Goal: Information Seeking & Learning: Learn about a topic

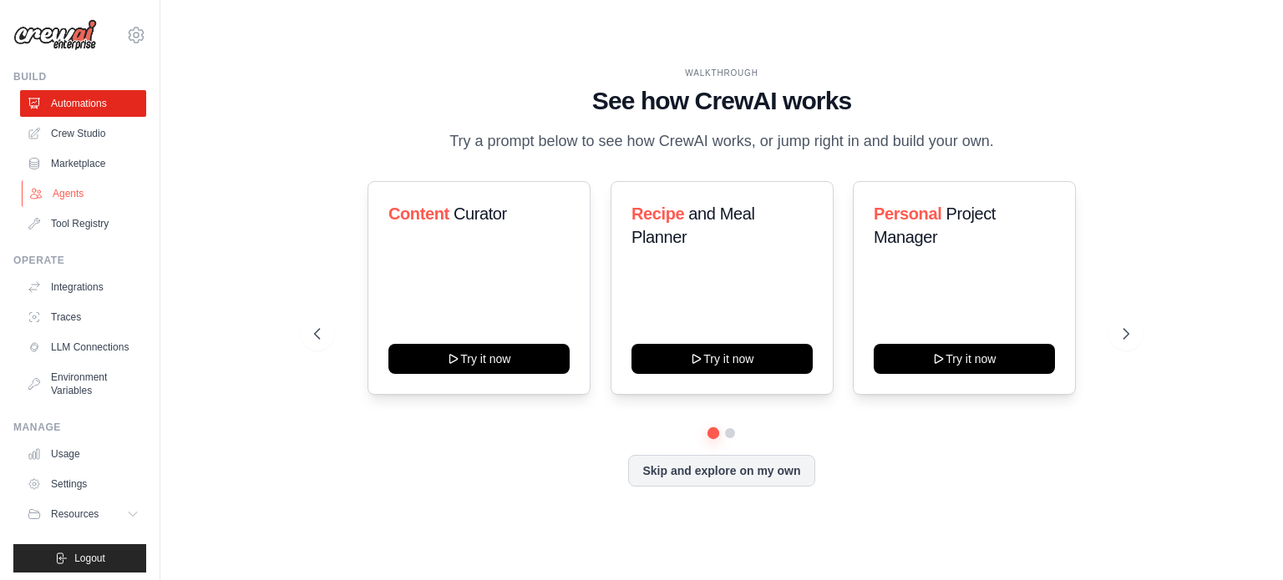
click at [71, 190] on link "Agents" at bounding box center [85, 193] width 126 height 27
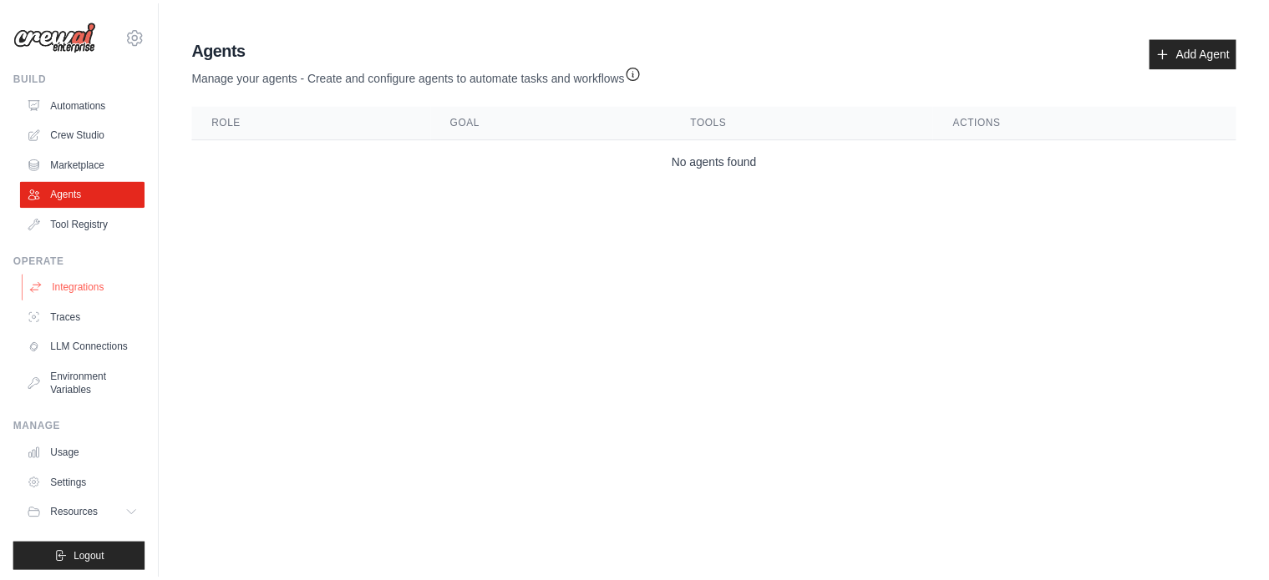
scroll to position [18, 0]
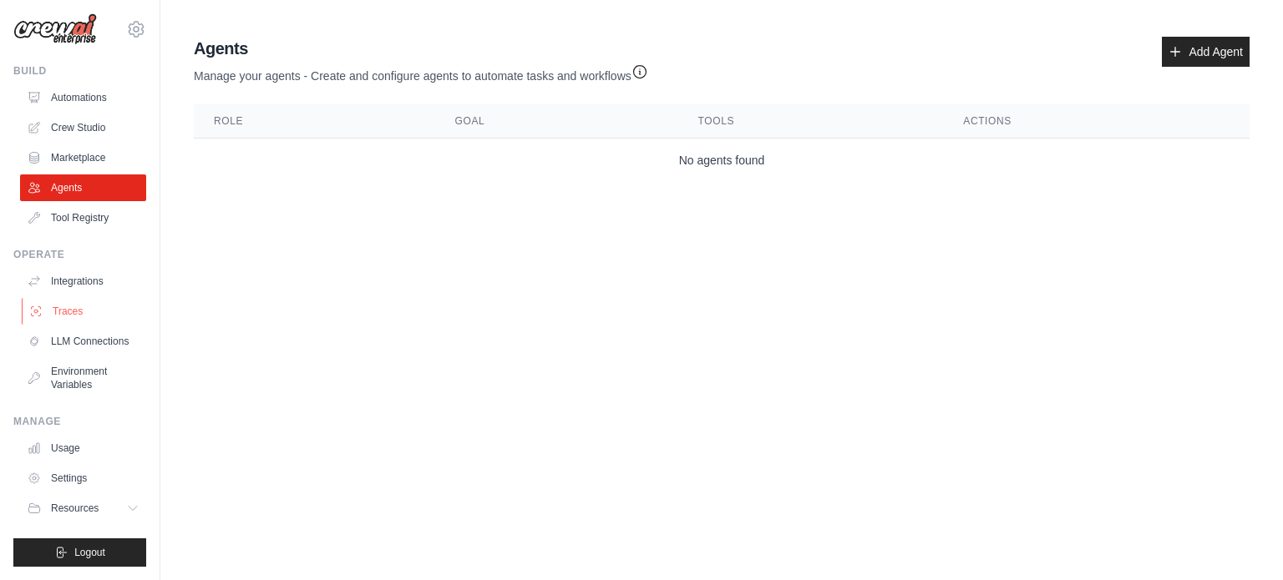
click at [71, 298] on link "Traces" at bounding box center [85, 311] width 126 height 27
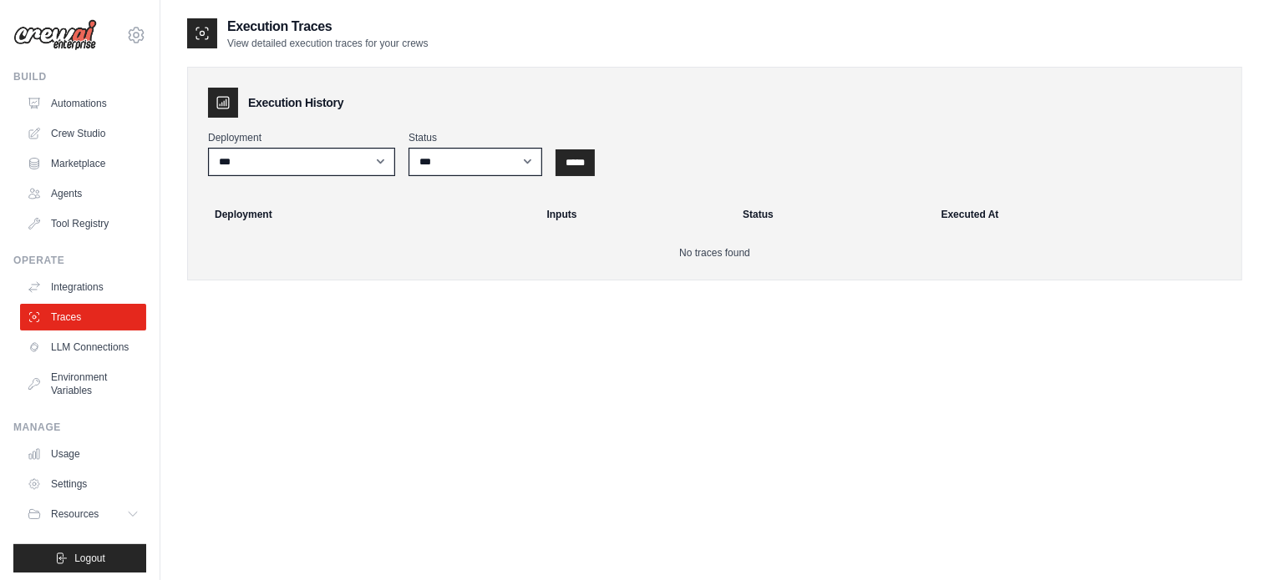
scroll to position [18, 0]
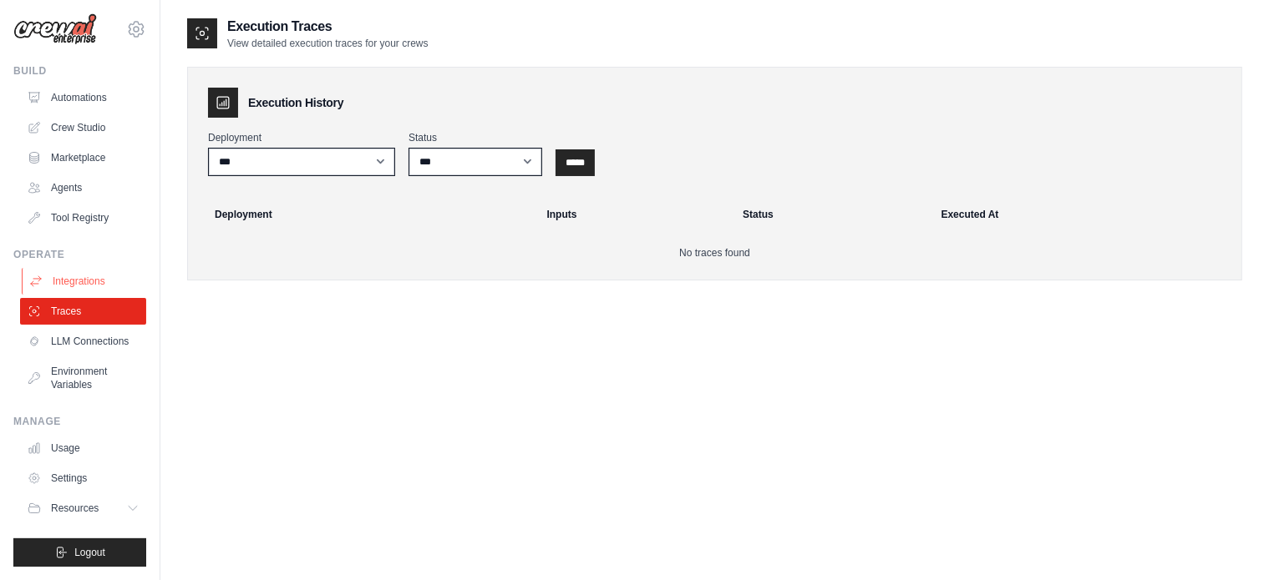
click at [70, 269] on link "Integrations" at bounding box center [85, 281] width 126 height 27
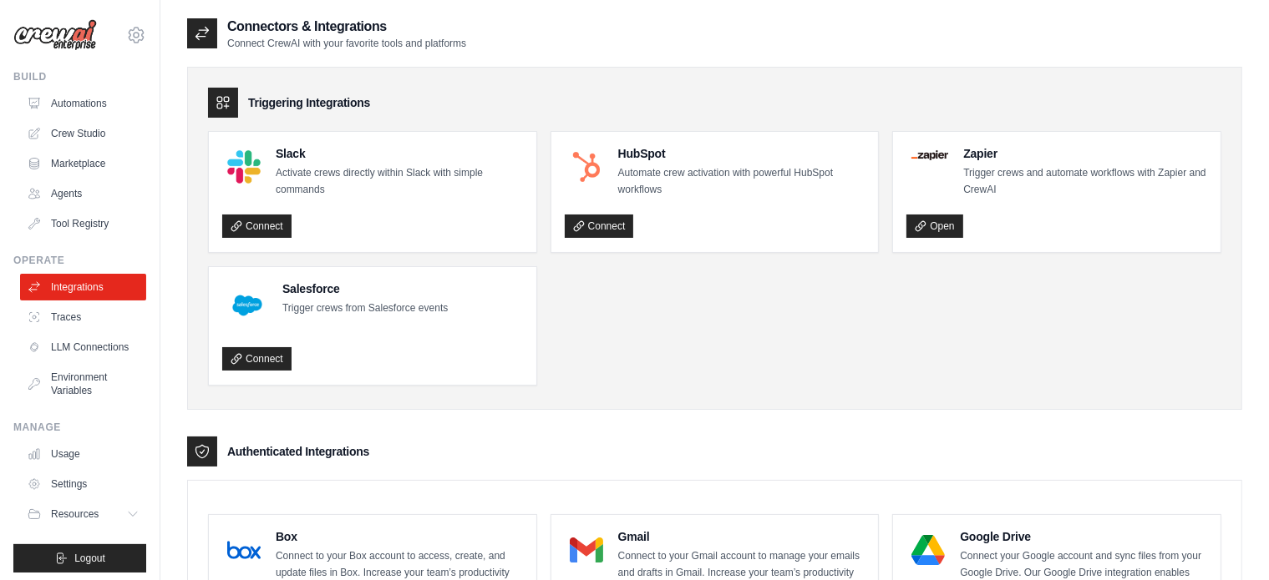
scroll to position [18, 0]
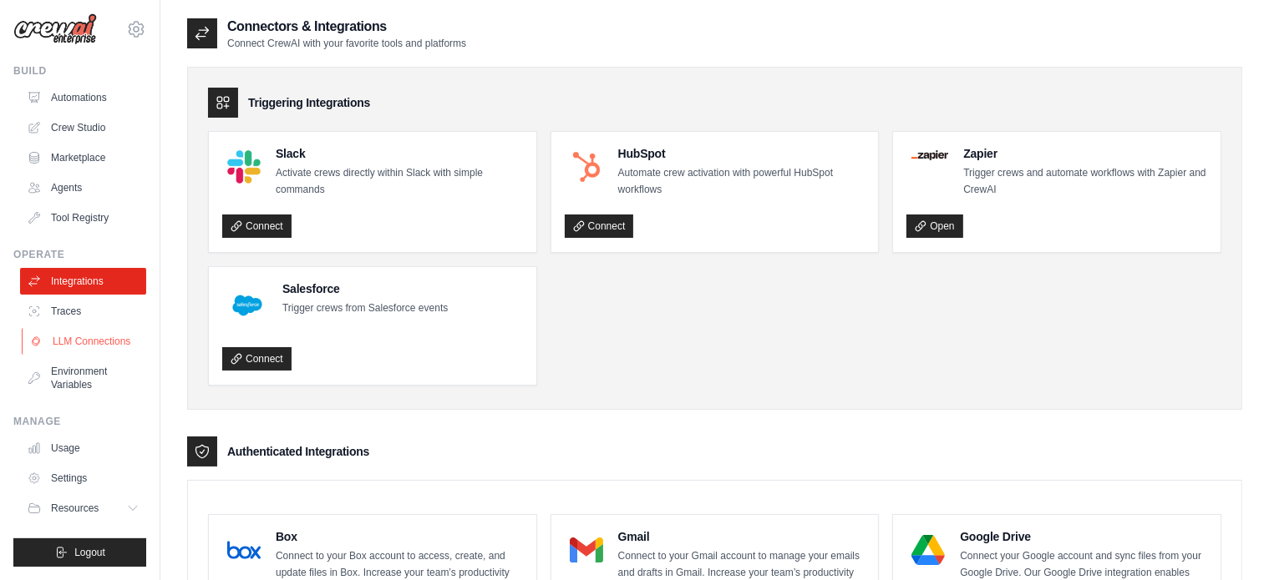
click at [80, 328] on link "LLM Connections" at bounding box center [85, 341] width 126 height 27
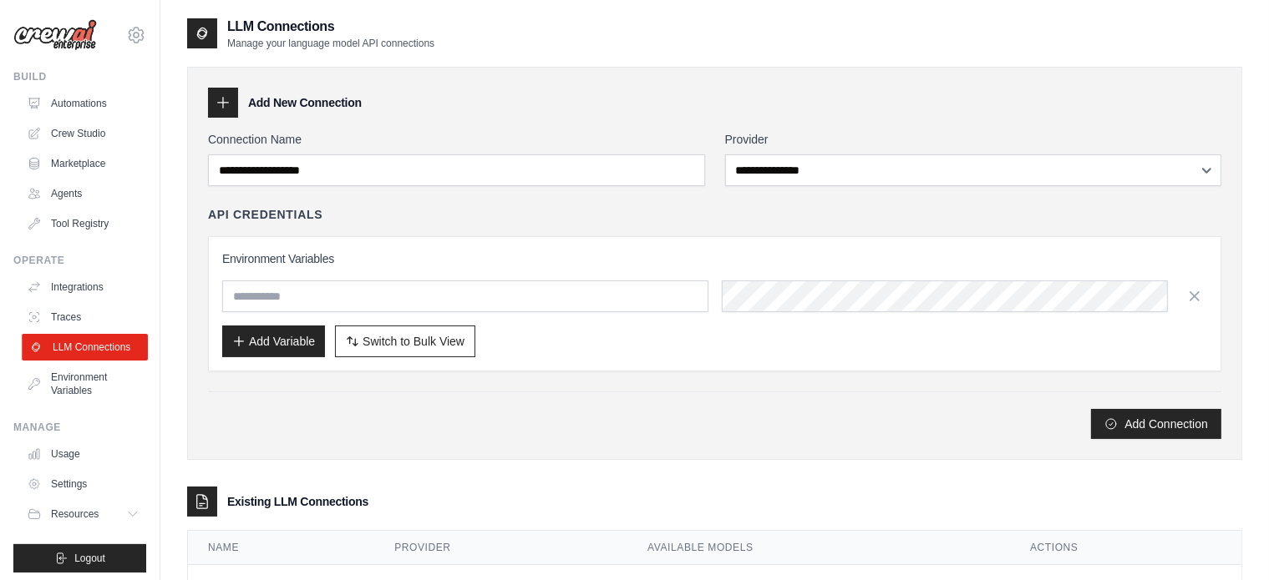
scroll to position [18, 0]
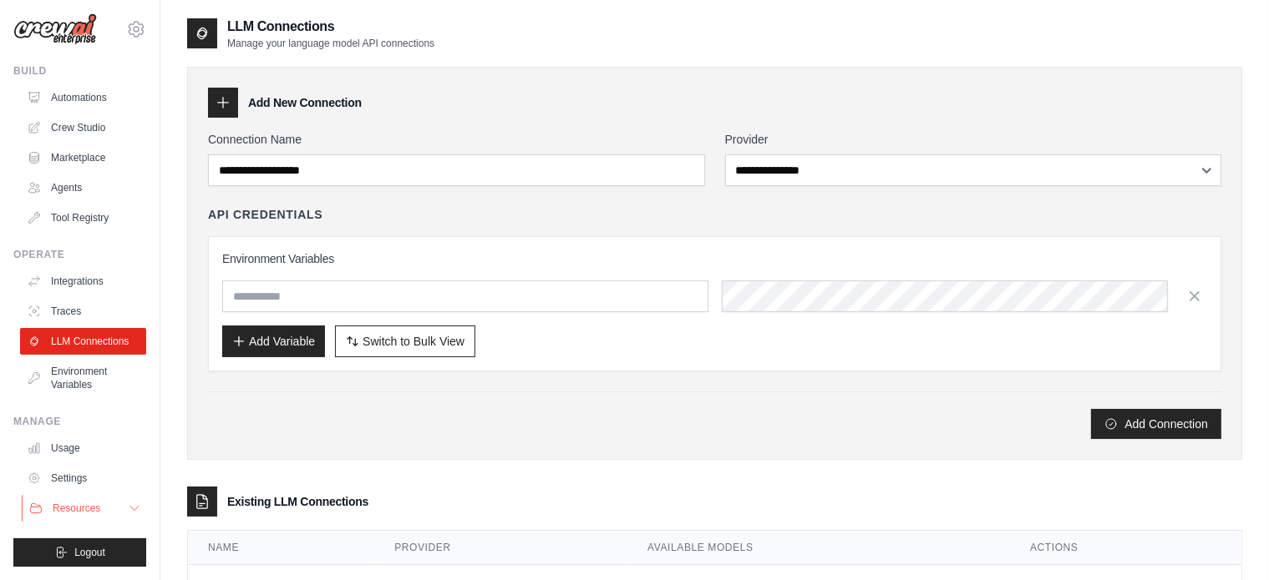
click at [71, 510] on span "Resources" at bounding box center [77, 508] width 48 height 13
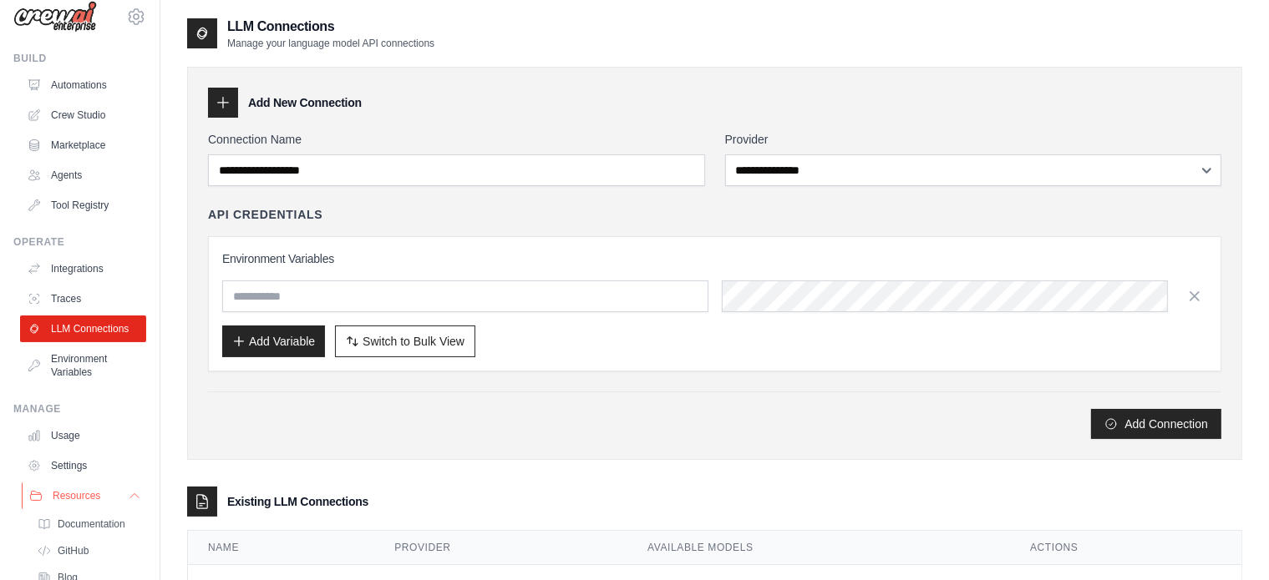
scroll to position [125, 0]
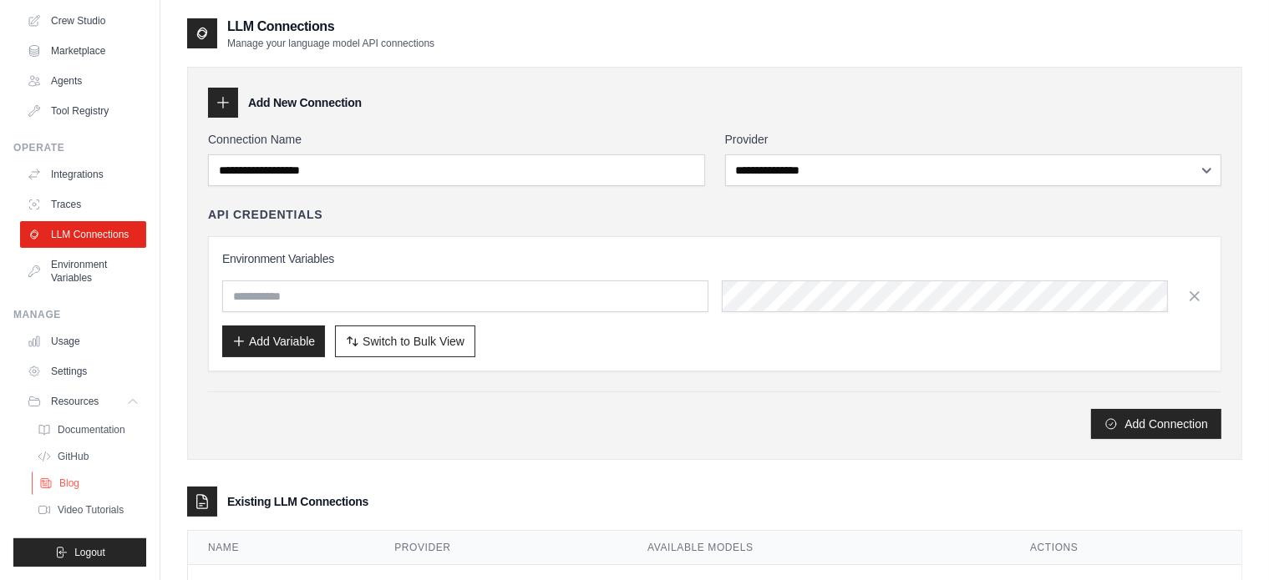
click at [67, 480] on span "Blog" at bounding box center [69, 483] width 20 height 13
click at [109, 422] on link "Documentation" at bounding box center [90, 429] width 116 height 23
click at [76, 448] on link "GitHub" at bounding box center [90, 456] width 116 height 23
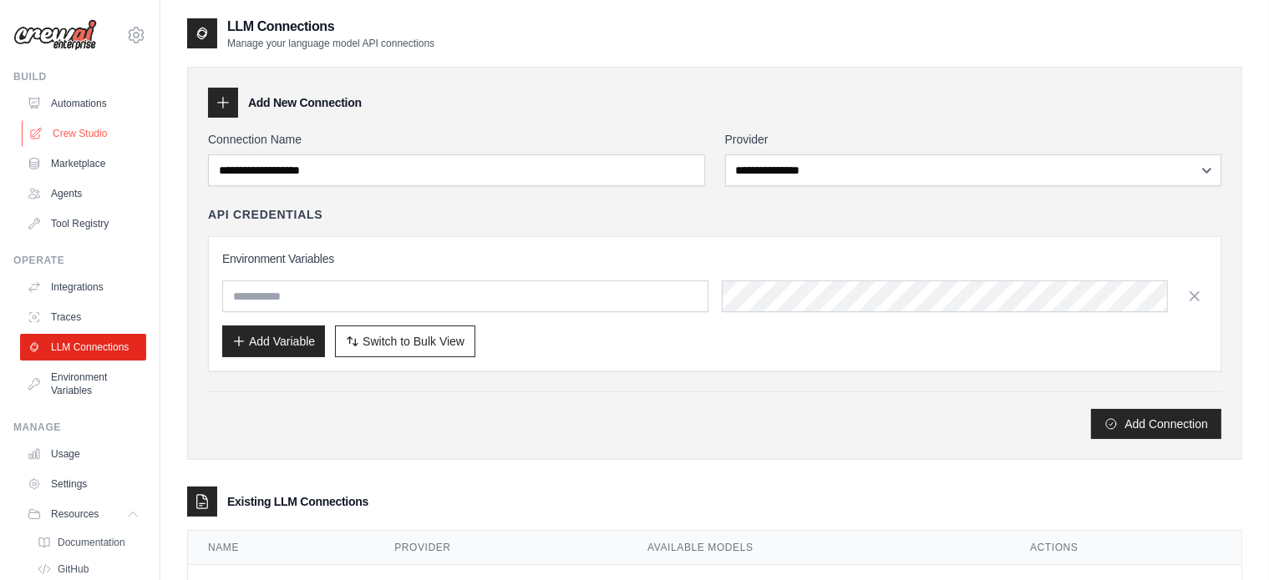
click at [78, 138] on link "Crew Studio" at bounding box center [85, 133] width 126 height 27
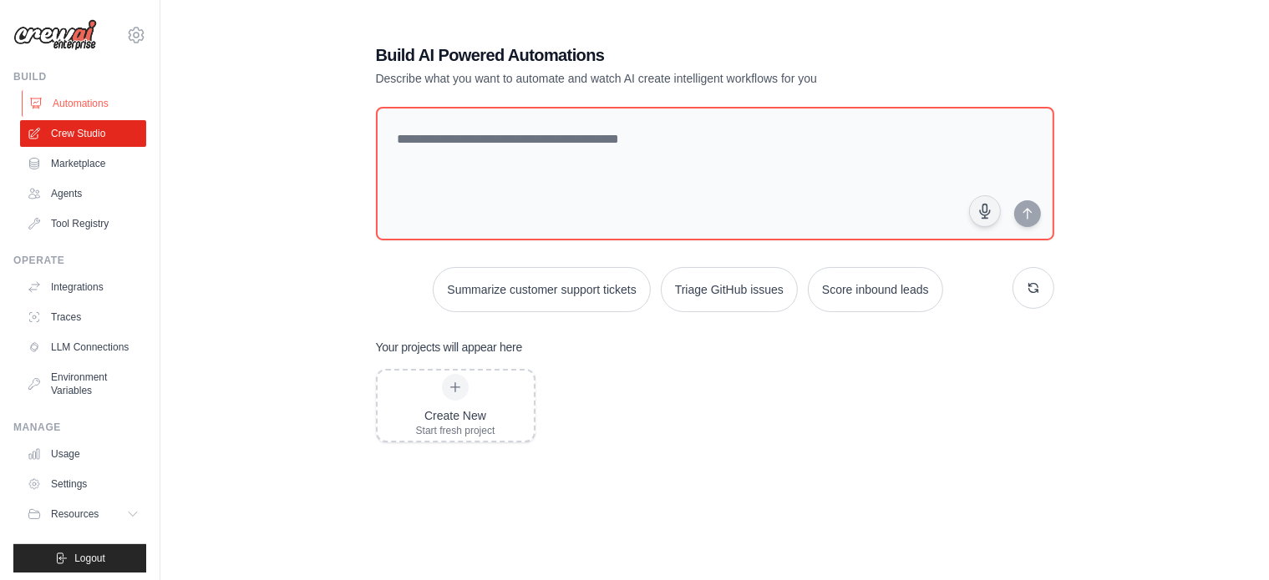
click at [79, 103] on link "Automations" at bounding box center [85, 103] width 126 height 27
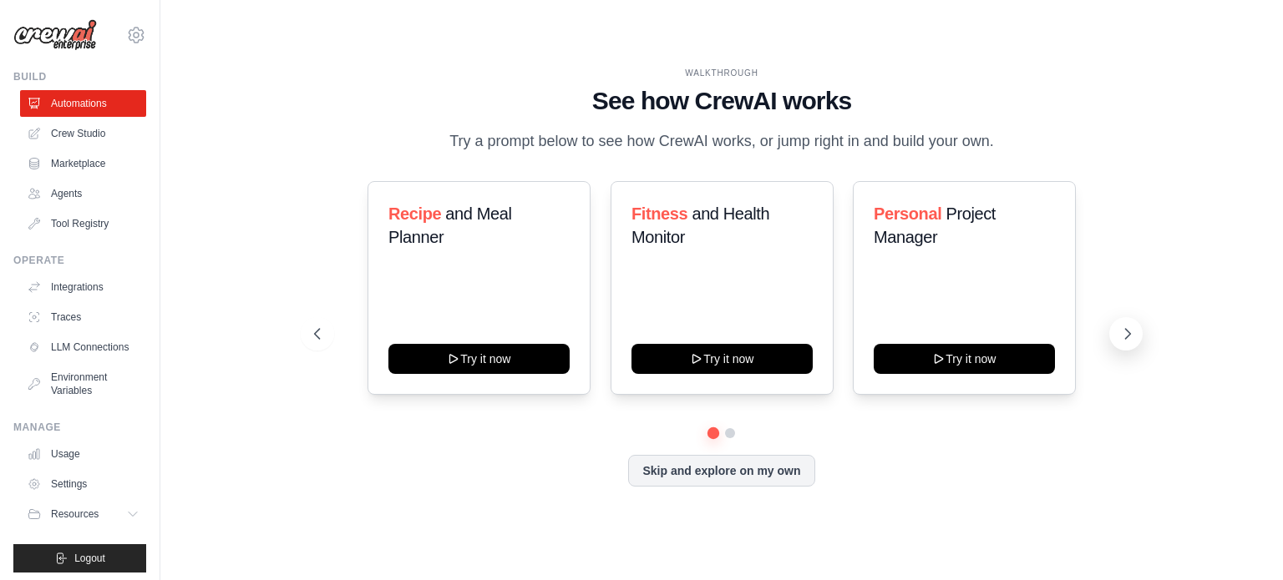
click at [1132, 331] on icon at bounding box center [1127, 334] width 17 height 17
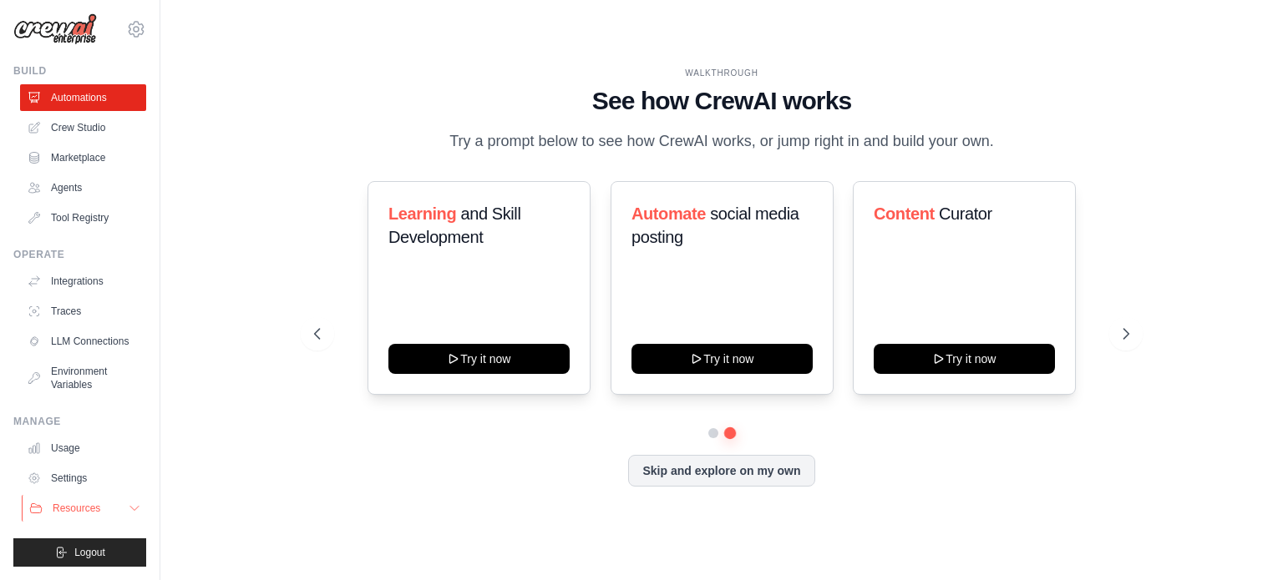
click at [84, 509] on span "Resources" at bounding box center [77, 508] width 48 height 13
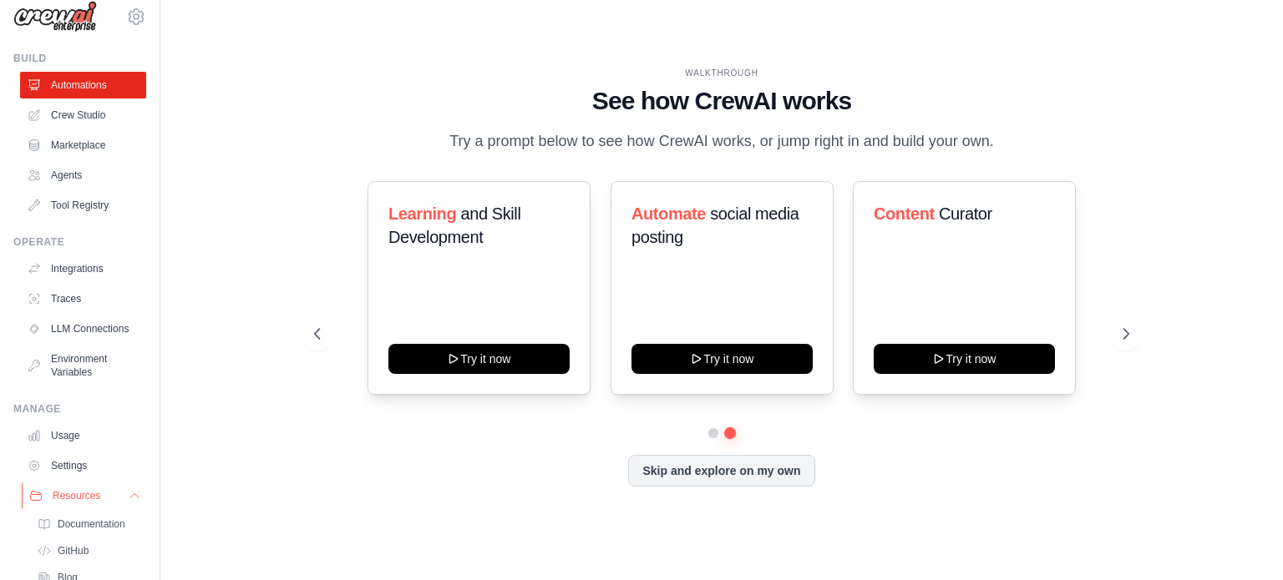
scroll to position [125, 0]
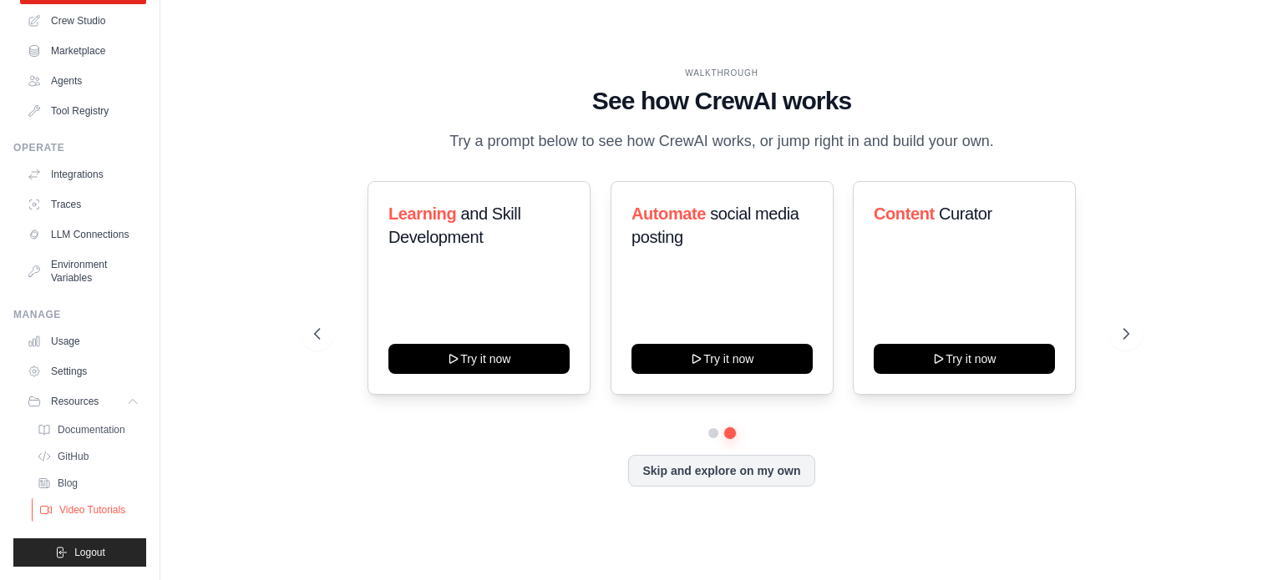
click at [94, 514] on span "Video Tutorials" at bounding box center [92, 510] width 66 height 13
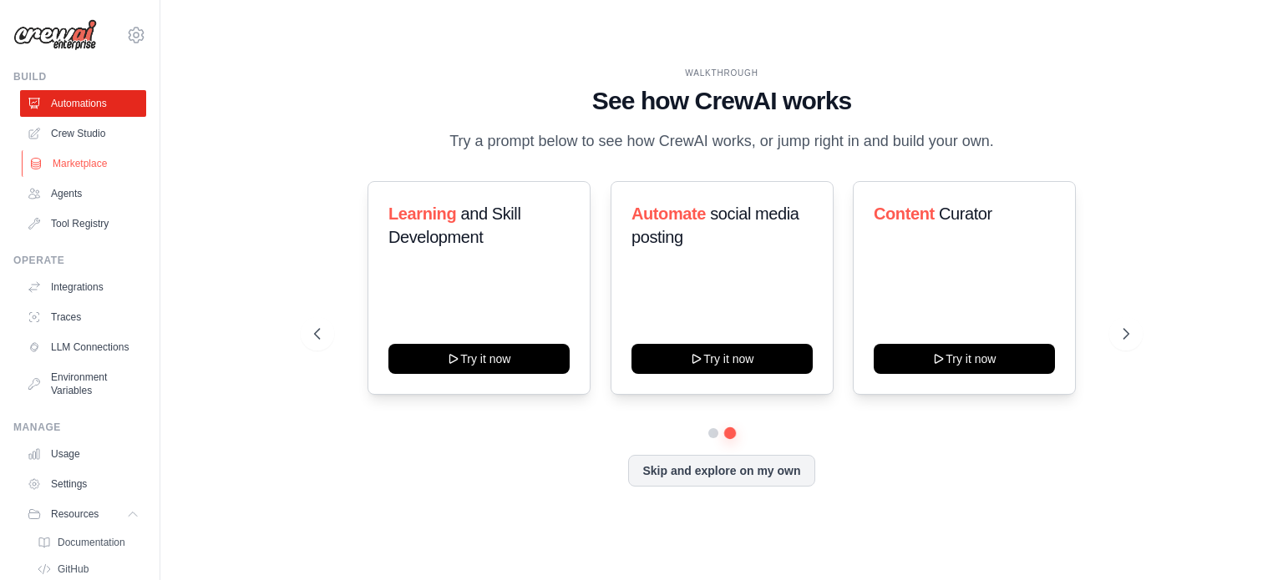
scroll to position [8, 0]
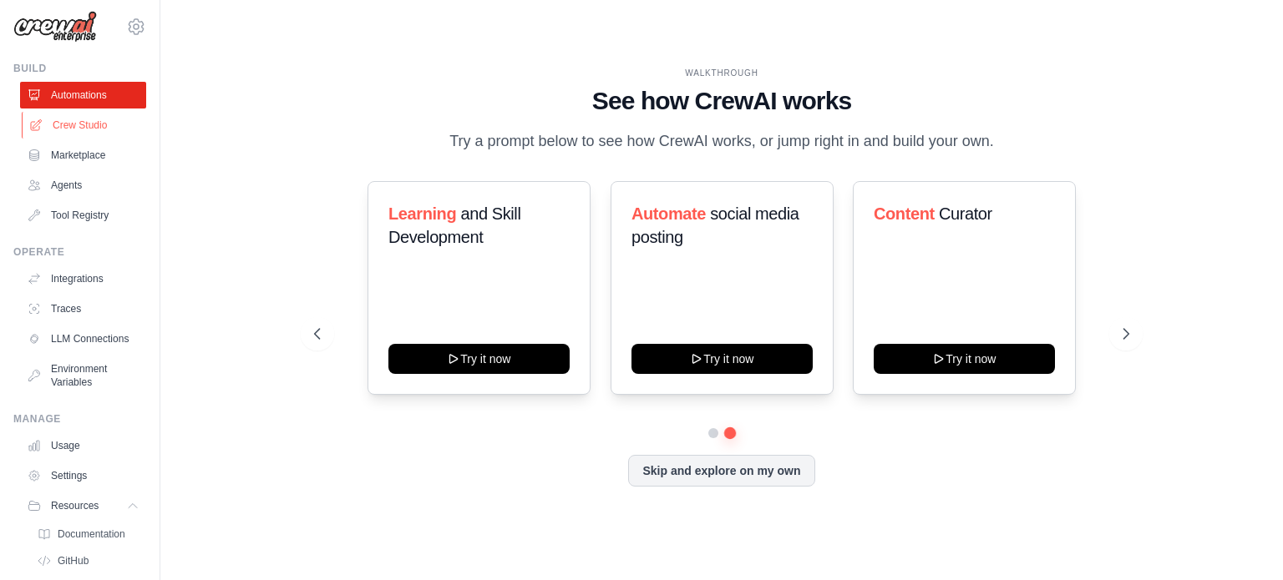
click at [66, 128] on link "Crew Studio" at bounding box center [85, 125] width 126 height 27
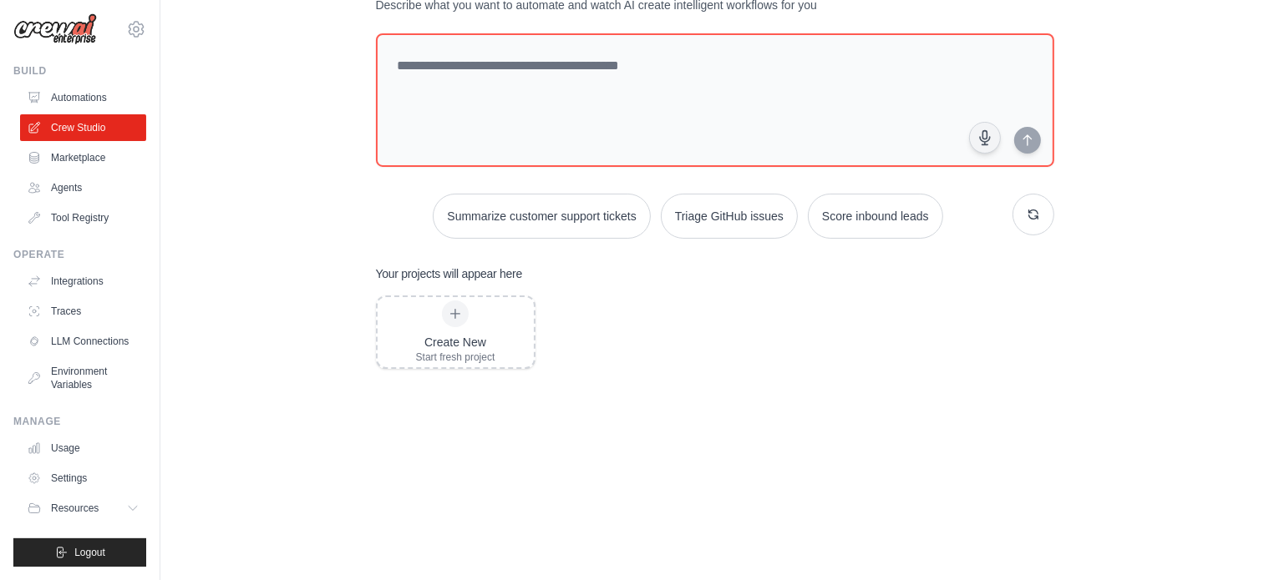
scroll to position [99, 0]
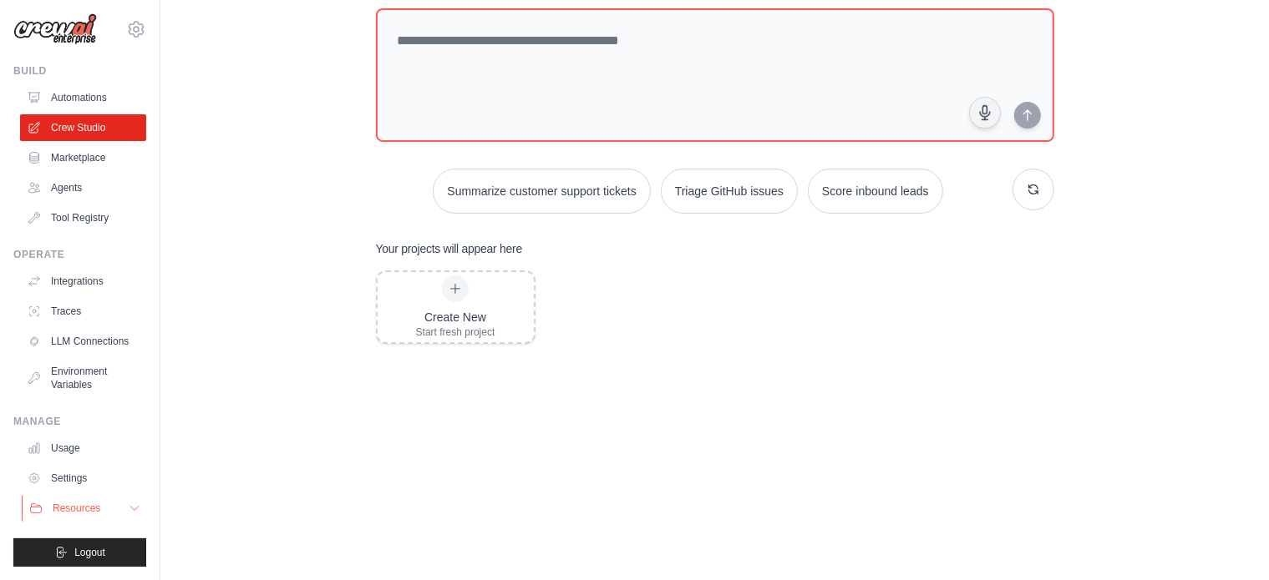
click at [128, 513] on icon at bounding box center [134, 508] width 13 height 13
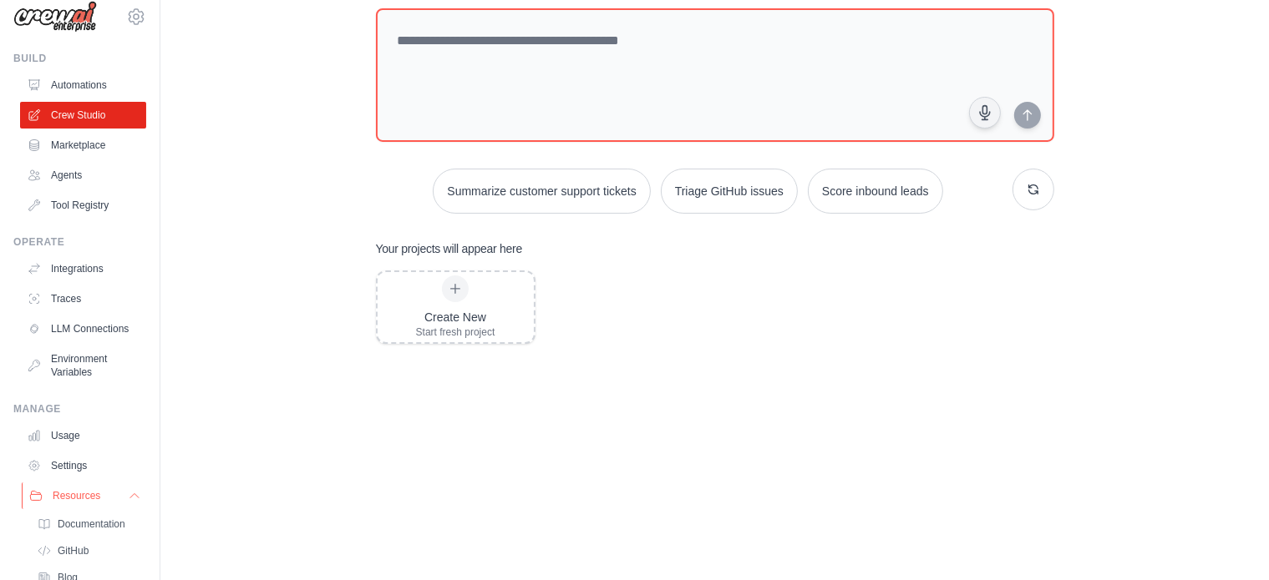
scroll to position [125, 0]
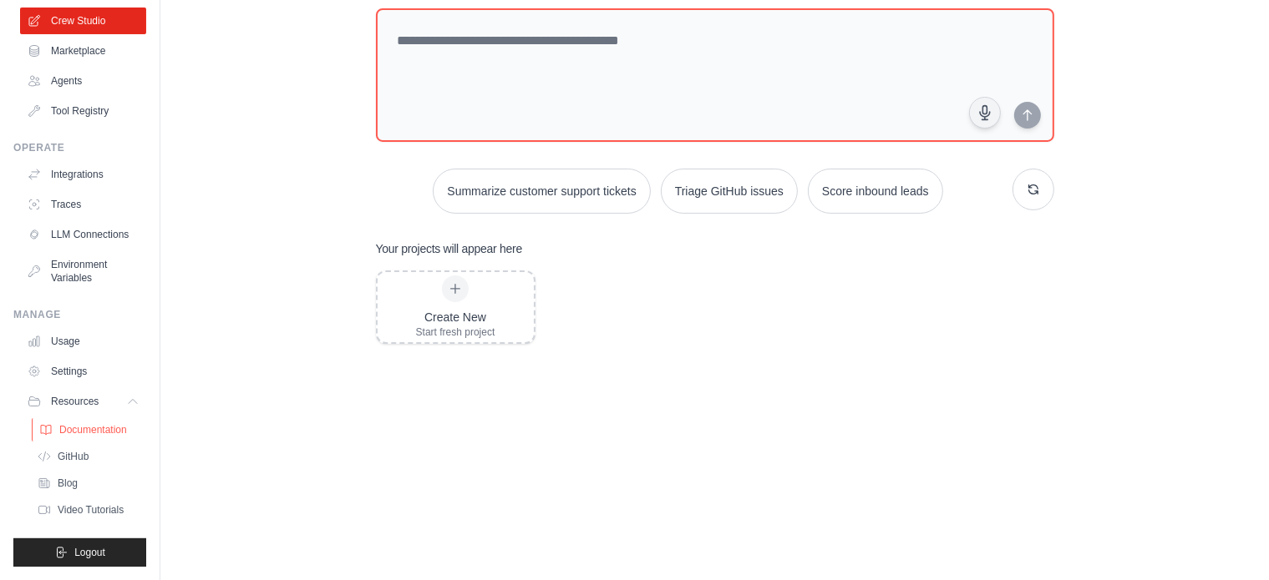
click at [83, 432] on span "Documentation" at bounding box center [93, 429] width 68 height 13
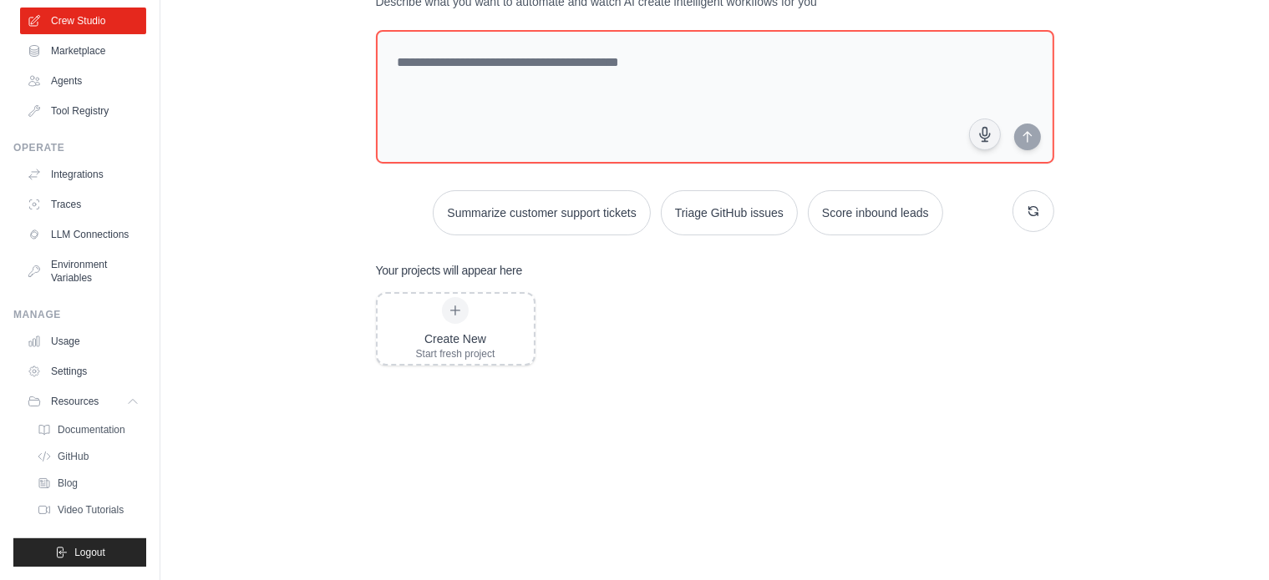
scroll to position [0, 0]
